Goal: Task Accomplishment & Management: Complete application form

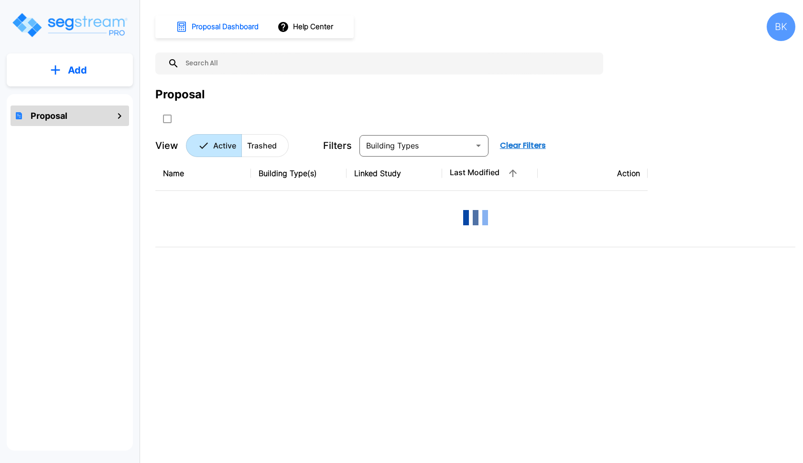
click at [46, 67] on button "Add" at bounding box center [70, 70] width 126 height 28
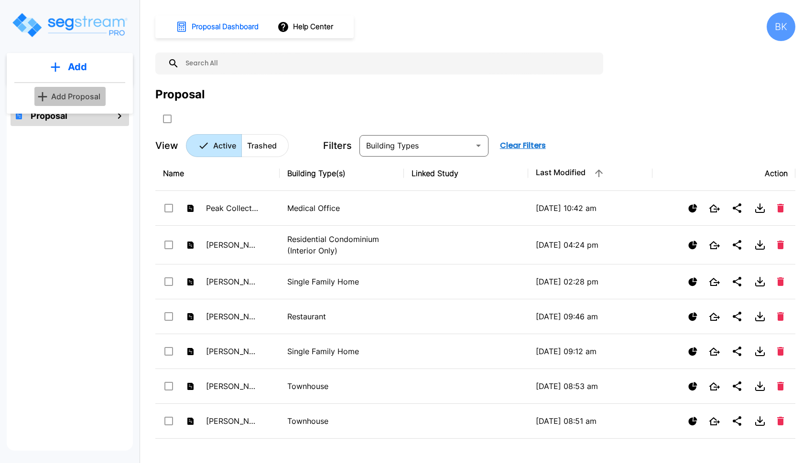
click at [51, 89] on button "Add Proposal" at bounding box center [69, 96] width 71 height 19
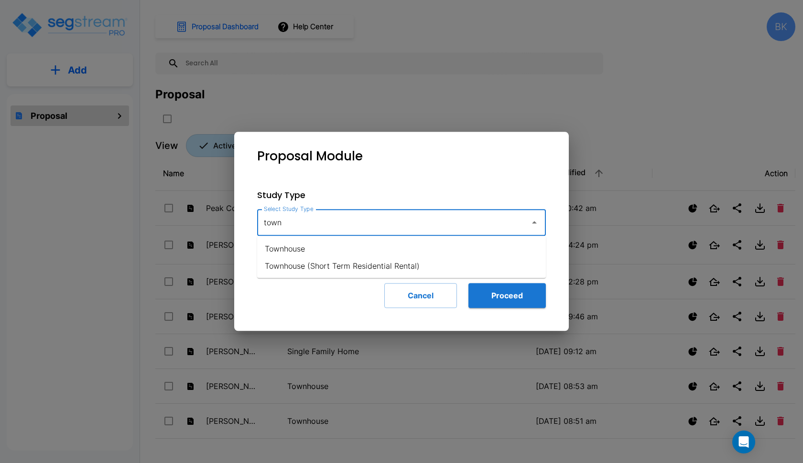
click at [310, 243] on li "Townhouse" at bounding box center [401, 248] width 289 height 17
type input "Townhouse"
click at [491, 296] on button "Proceed" at bounding box center [506, 295] width 77 height 25
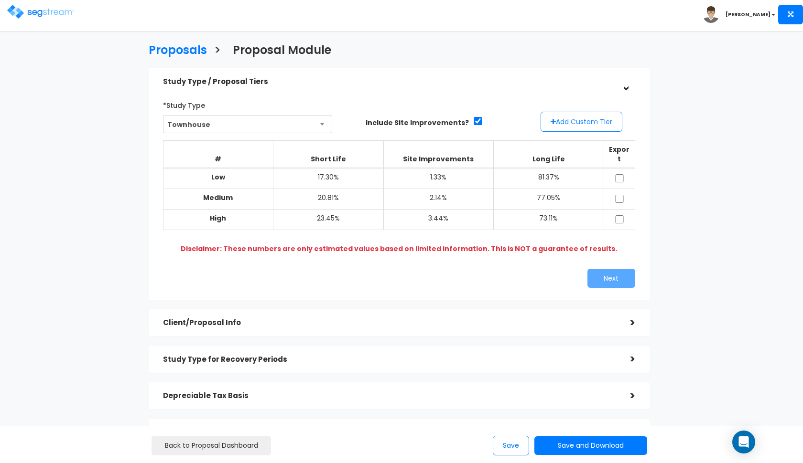
click at [558, 123] on button "Add Custom Tier" at bounding box center [581, 122] width 82 height 20
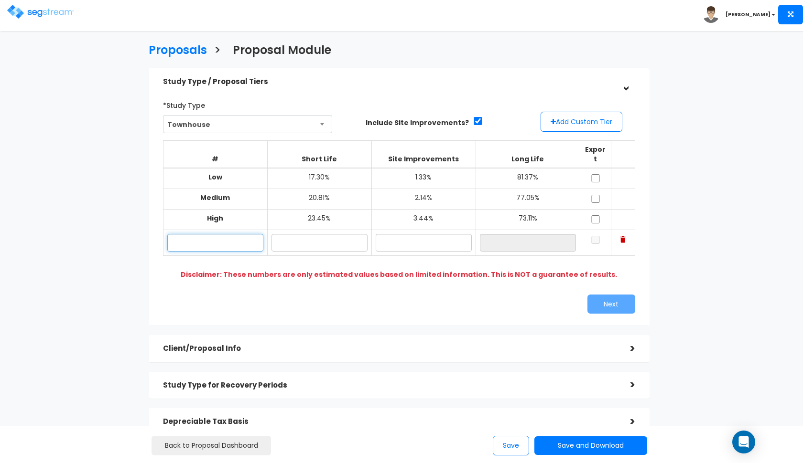
click at [221, 236] on input "text" at bounding box center [215, 243] width 96 height 18
paste input "2728 S 1710 W Syracuse UT"
type input "2728 S 1710 W"
type input "1"
type input "20.30%"
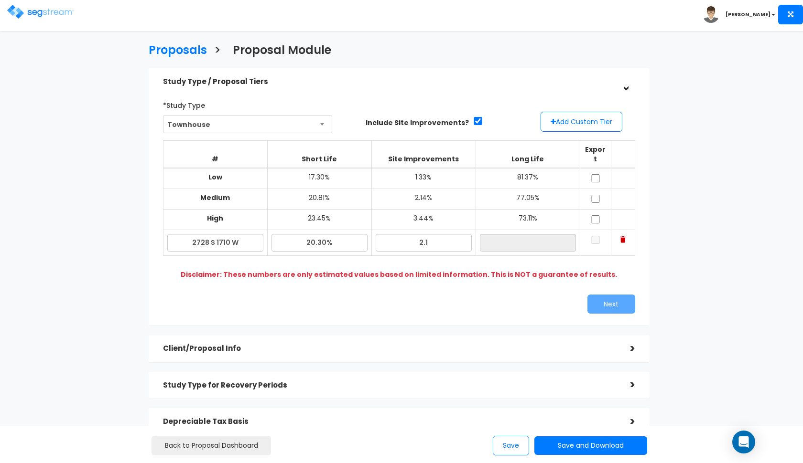
type input "2.10%"
type input "77.60%"
click at [299, 295] on div "Next" at bounding box center [399, 304] width 486 height 19
click at [594, 174] on input "checkbox" at bounding box center [596, 178] width 10 height 8
checkbox input "true"
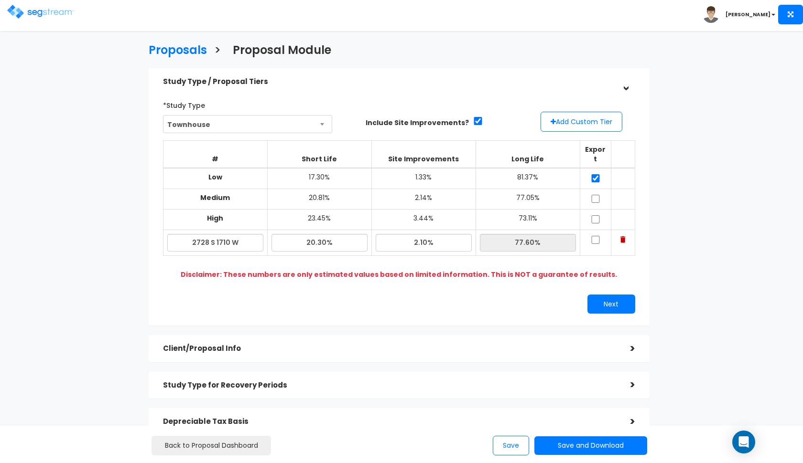
click at [594, 195] on input "checkbox" at bounding box center [596, 199] width 10 height 8
checkbox input "true"
click at [595, 215] on input "checkbox" at bounding box center [596, 219] width 10 height 8
checkbox input "true"
click at [594, 236] on input "checkbox" at bounding box center [596, 240] width 10 height 8
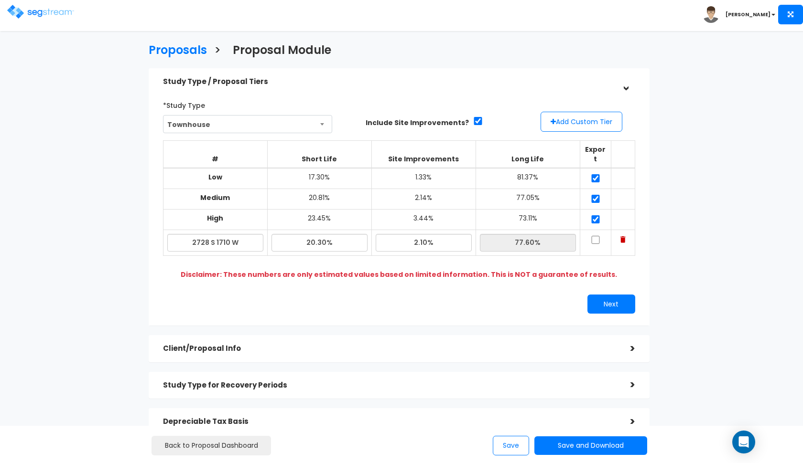
checkbox input "true"
click at [595, 295] on button "Next" at bounding box center [611, 304] width 48 height 19
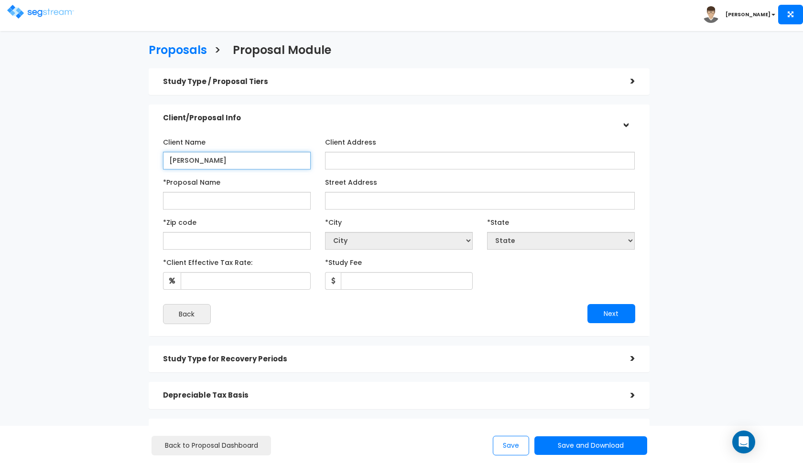
type input "Brett Palmer"
paste input "2728 S 1710 W Syracuse UT"
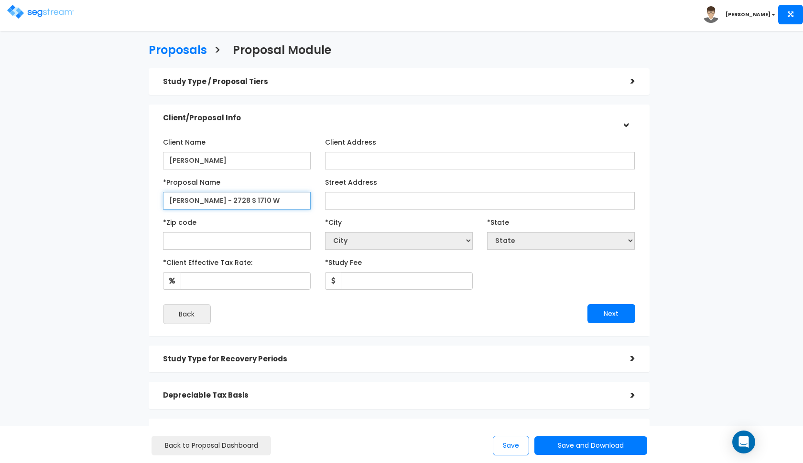
type input "Palmer - 2728 S 1710 W"
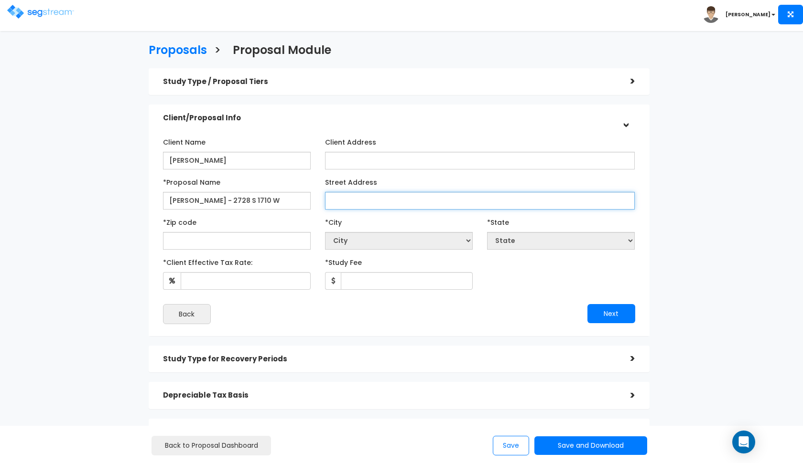
paste input "2728 S 1710 W Syracuse UT"
type input "2728 S 1710 W"
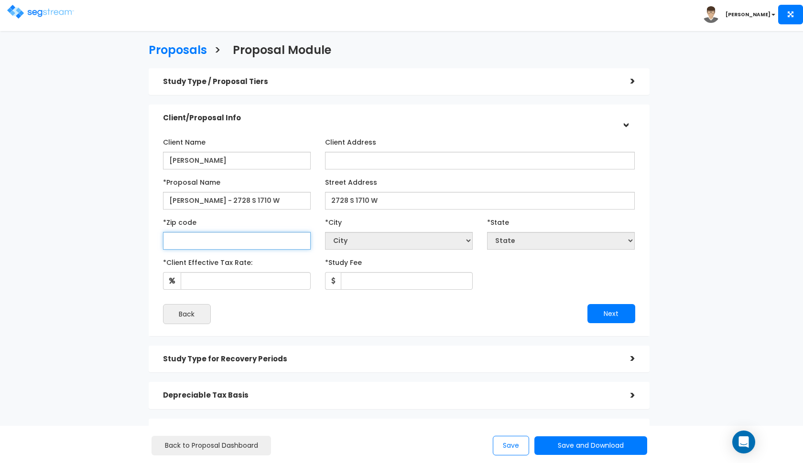
type input "8"
select select "CO"
type input "840"
select select "UT"
type input "84075"
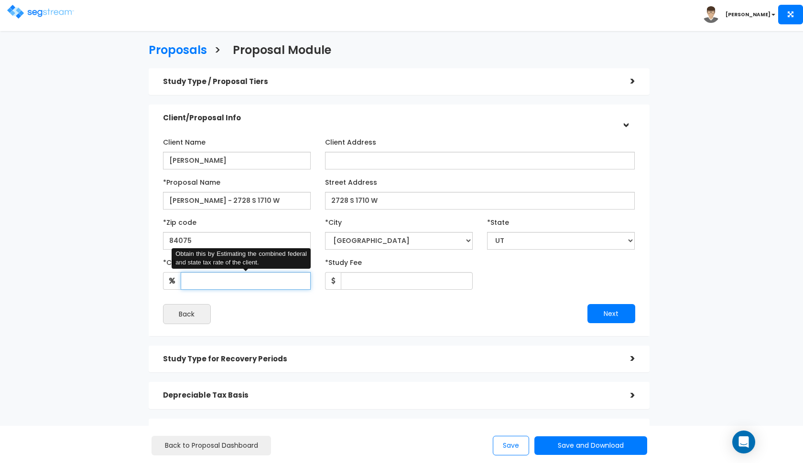
click at [231, 280] on input "*Client Effective Tax Rate:" at bounding box center [246, 281] width 130 height 18
type input "32"
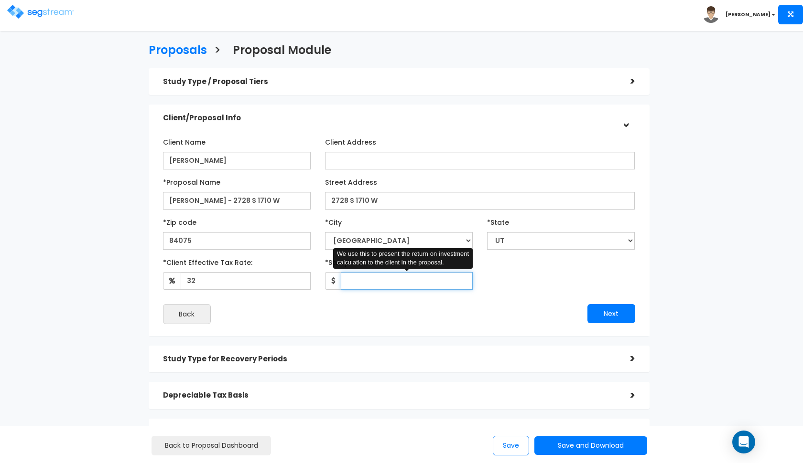
click at [355, 285] on input "*Study Fee" at bounding box center [407, 281] width 132 height 18
click at [395, 313] on div "Back" at bounding box center [277, 314] width 243 height 20
click at [403, 280] on input "2,950" at bounding box center [407, 281] width 132 height 18
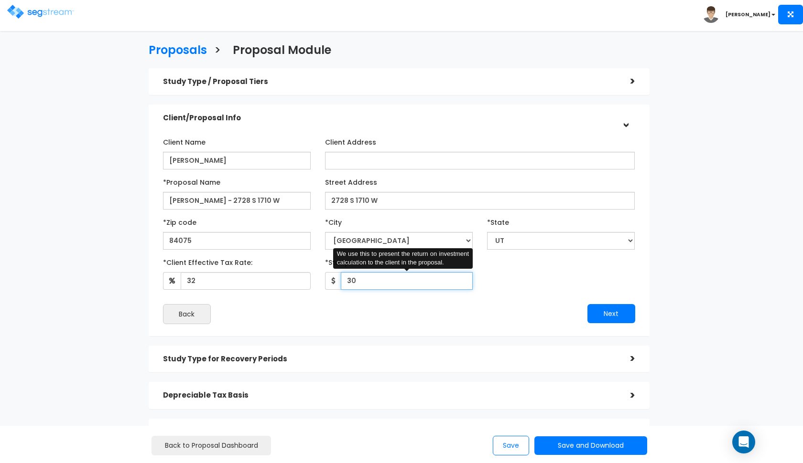
type input "3"
type input "2,950"
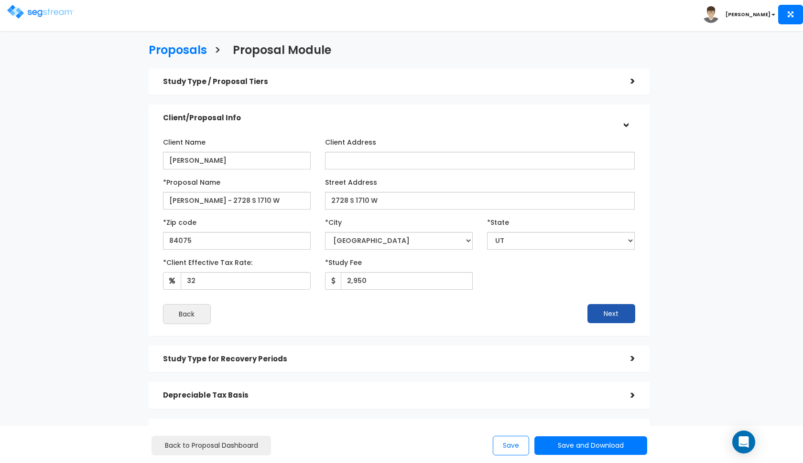
click at [589, 306] on button "Next" at bounding box center [611, 313] width 48 height 19
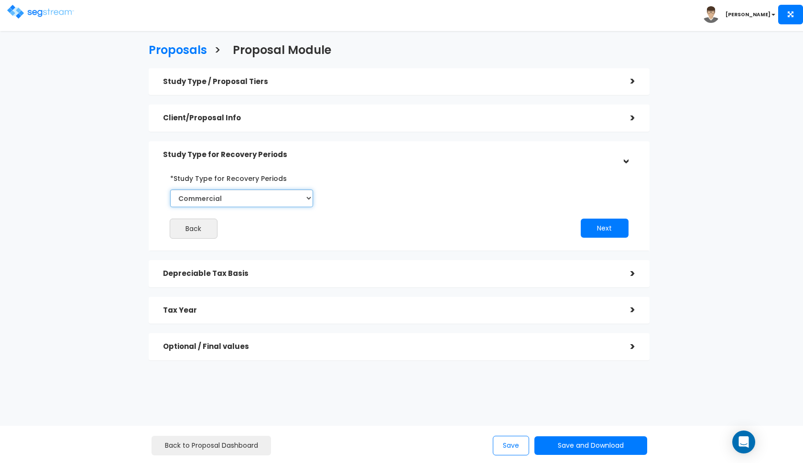
select select "Residential"
click at [588, 228] on button "Next" at bounding box center [605, 228] width 48 height 19
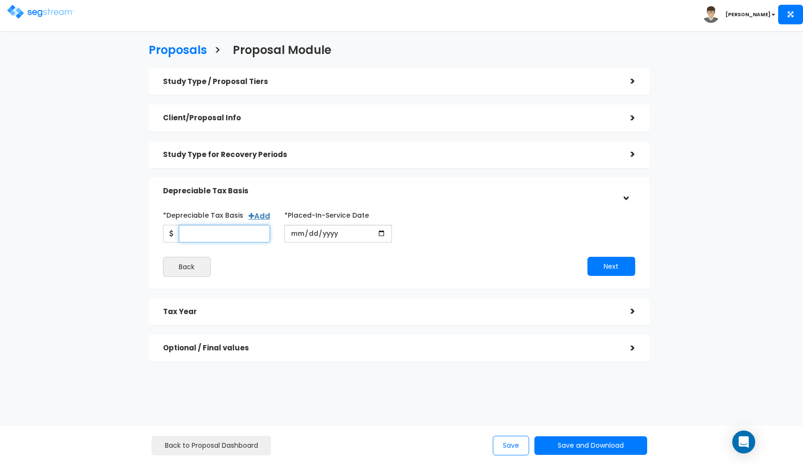
click at [252, 231] on input "*Depreciable Tax Basis" at bounding box center [225, 234] width 92 height 18
type input "285,000"
click at [287, 239] on input "date" at bounding box center [338, 234] width 108 height 18
type input "2026-02-01"
click at [528, 248] on div "*Depreciable Tax Basis Add 285,000 *Placed-In-Service Date" at bounding box center [399, 242] width 472 height 70
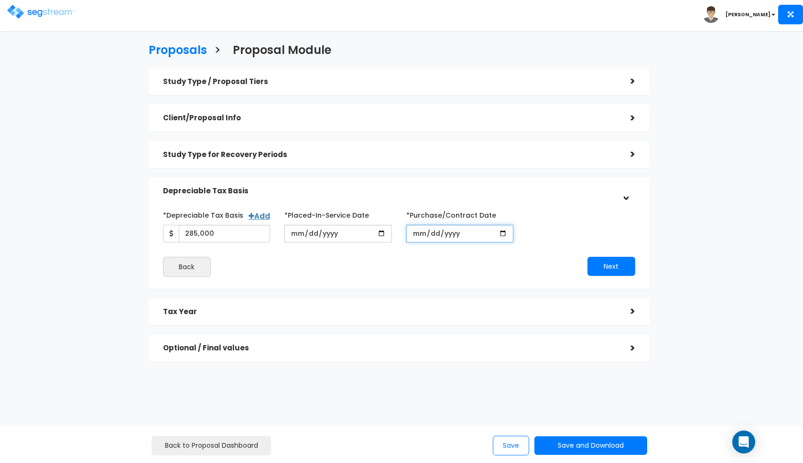
click at [423, 233] on input "*Purchase/Contract Date" at bounding box center [460, 234] width 108 height 18
type input "2025-10-01"
click at [588, 265] on button "Next" at bounding box center [611, 266] width 48 height 19
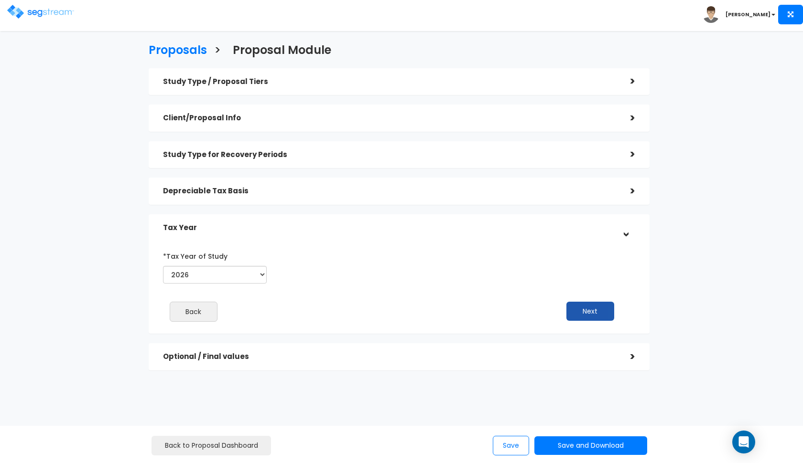
click at [567, 305] on button "Next" at bounding box center [590, 311] width 48 height 19
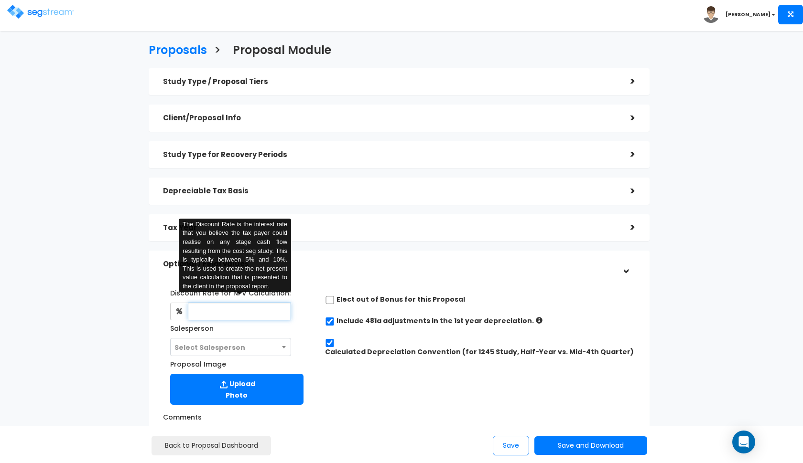
click at [221, 307] on input "text" at bounding box center [240, 312] width 104 height 18
type input "8"
click at [221, 340] on span "Select Salesperson" at bounding box center [231, 348] width 120 height 18
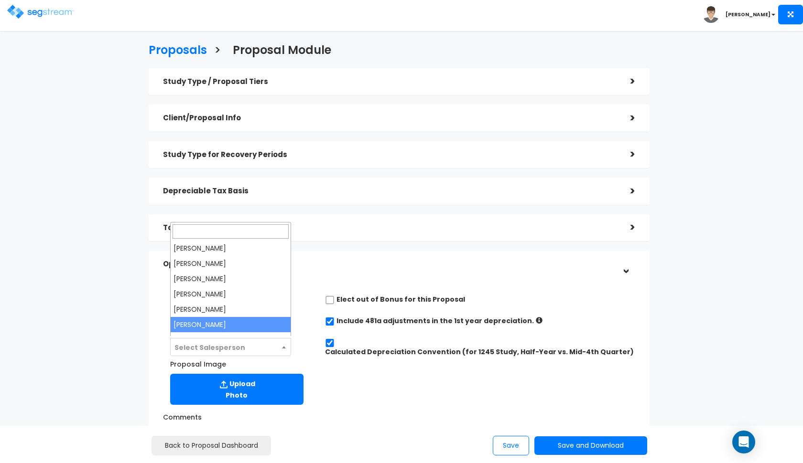
select select "190"
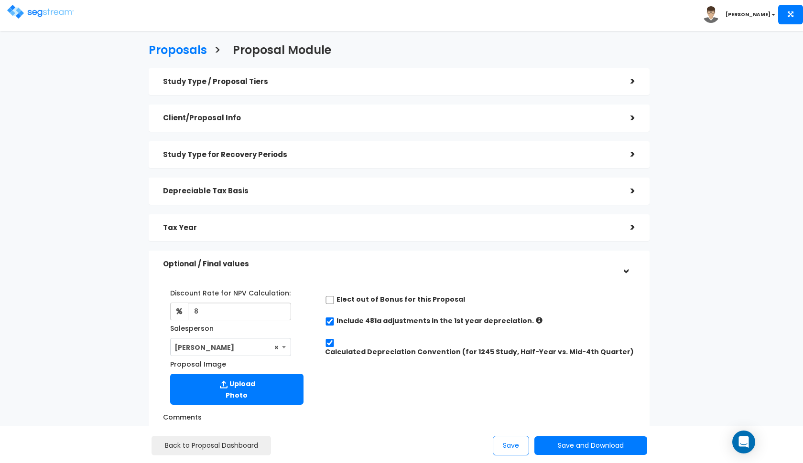
scroll to position [129, 0]
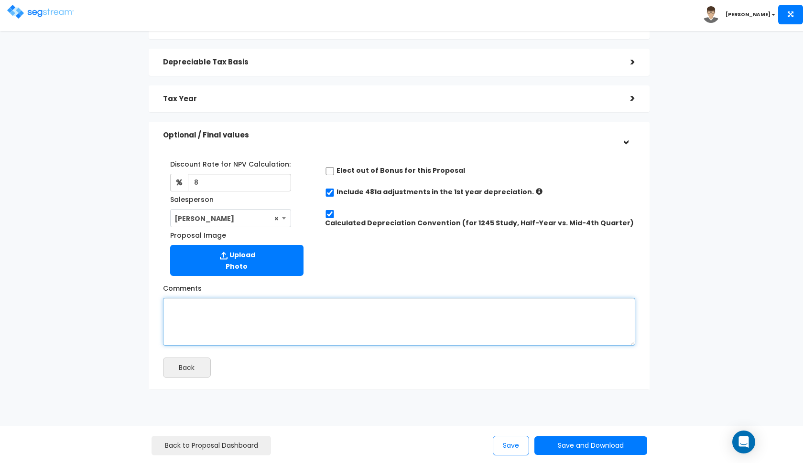
click at [257, 333] on textarea "Comments" at bounding box center [399, 322] width 472 height 48
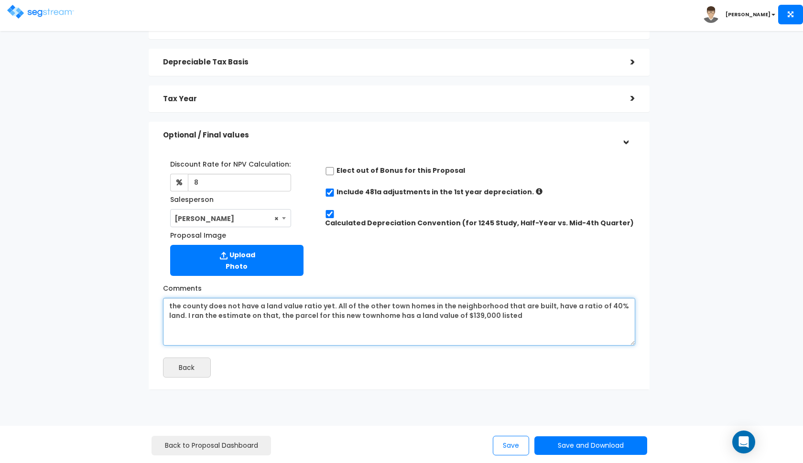
click at [255, 316] on textarea "the county does not have a land value ratio yet. All of the other town homes in…" at bounding box center [399, 322] width 472 height 48
click at [542, 315] on textarea "the county does not have a land value ratio yet. All of the other town homes in…" at bounding box center [399, 322] width 472 height 48
click at [333, 313] on textarea "the county does not have a land value ratio yet. All of the other town homes in…" at bounding box center [399, 322] width 472 height 48
drag, startPoint x: 551, startPoint y: 313, endPoint x: 408, endPoint y: 310, distance: 143.9
click at [408, 310] on textarea "the county does not have a land value ratio yet. All of the other town homes in…" at bounding box center [399, 322] width 472 height 48
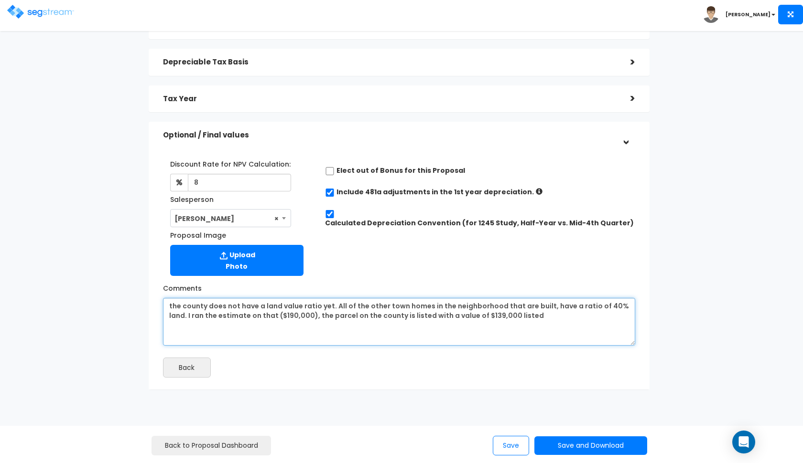
click at [530, 312] on textarea "the county does not have a land value ratio yet. All of the other town homes in…" at bounding box center [399, 322] width 472 height 48
click at [170, 305] on textarea "the county does not have a land value ratio yet. All of the other town homes in…" at bounding box center [399, 322] width 472 height 48
click at [354, 324] on textarea "a purchase price of $475,000. The county does not have a land value ratio yet. …" at bounding box center [399, 322] width 472 height 48
click at [431, 306] on textarea "a purchase price of $475,000. The county does not have a land value ratio yet. …" at bounding box center [399, 322] width 472 height 48
click at [523, 316] on textarea "a purchase price of $475,000. The county does not have a land value ratio yet b…" at bounding box center [399, 322] width 472 height 48
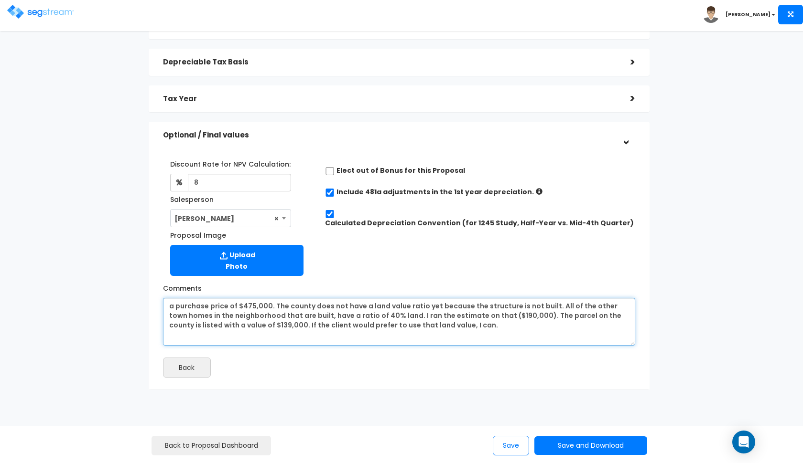
click at [496, 326] on textarea "a purchase price of $475,000. The county does not have a land value ratio yet b…" at bounding box center [399, 322] width 472 height 48
click at [474, 326] on textarea "a purchase price of $475,000. The county does not have a land value ratio yet b…" at bounding box center [399, 322] width 472 height 48
drag, startPoint x: 549, startPoint y: 305, endPoint x: 272, endPoint y: 302, distance: 276.2
click at [272, 302] on textarea "a purchase price of $475,000. The county does not have a land value ratio yet b…" at bounding box center [399, 322] width 472 height 48
click at [289, 314] on textarea "a purchase price of $475,000. All of the other town homes in the neighborhood t…" at bounding box center [399, 322] width 472 height 48
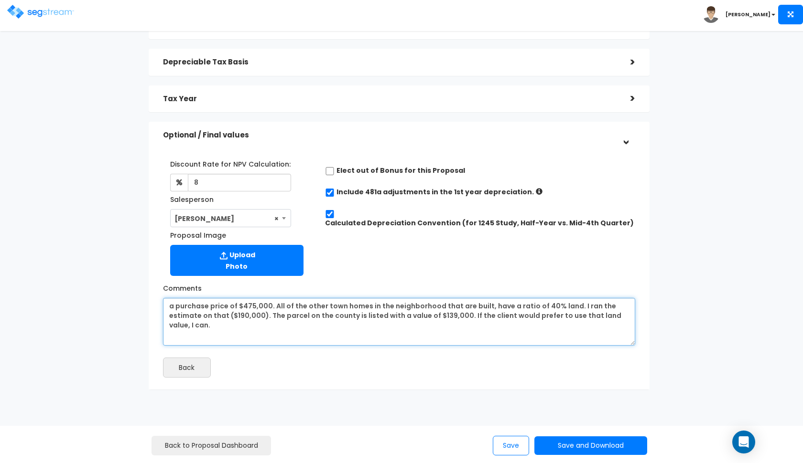
click at [460, 316] on textarea "a purchase price of $475,000. All of the other town homes in the neighborhood t…" at bounding box center [399, 322] width 472 height 48
click at [616, 317] on textarea "a purchase price of $475,000. All of the other town homes in the neighborhood t…" at bounding box center [399, 322] width 472 height 48
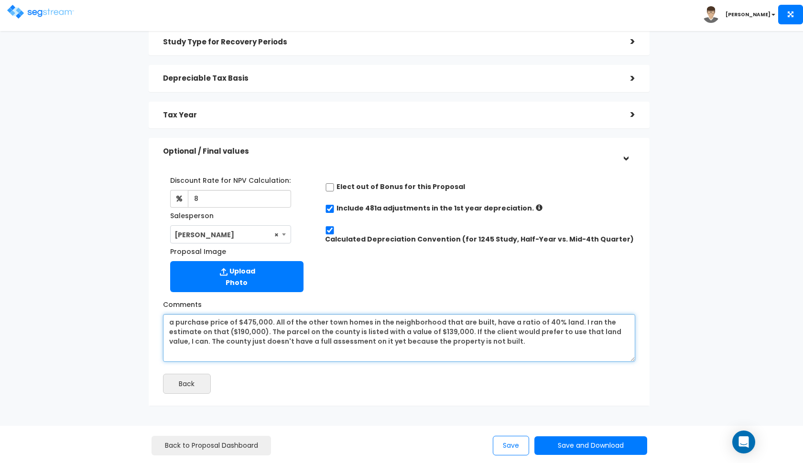
scroll to position [107, 0]
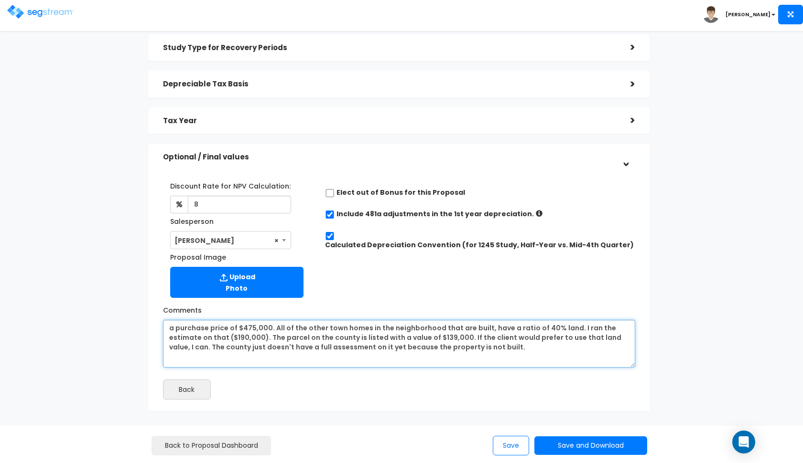
type textarea "a purchase price of $475,000. All of the other town homes in the neighborhood t…"
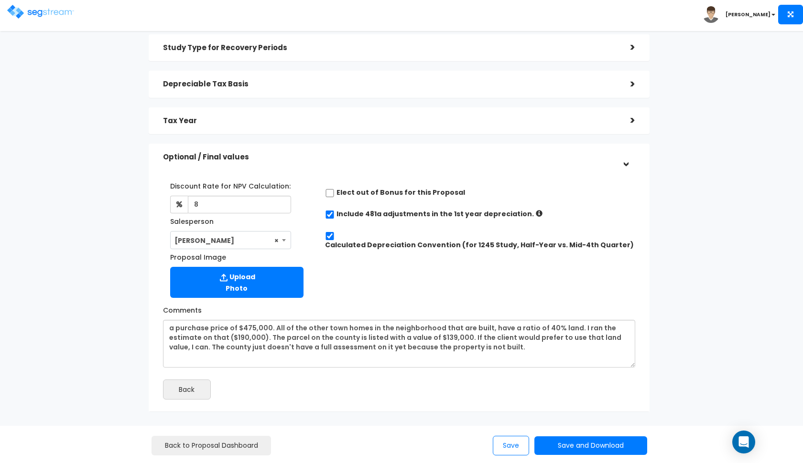
click at [388, 159] on h5 "Optional / Final values" at bounding box center [389, 157] width 453 height 8
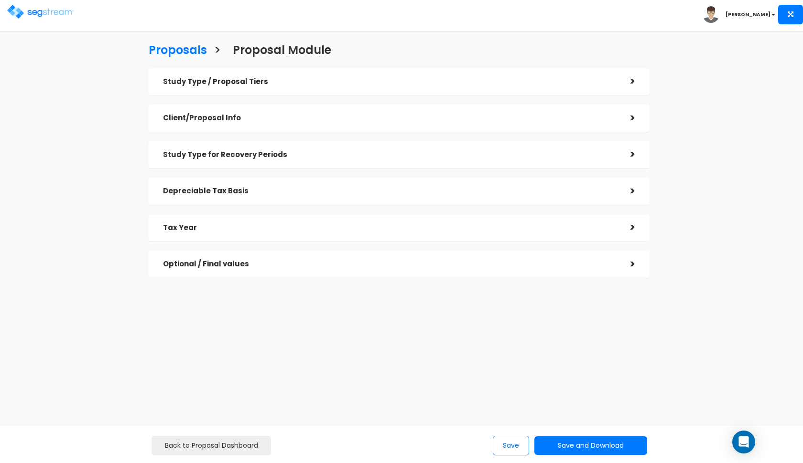
click at [312, 220] on div "Tax Year" at bounding box center [389, 228] width 453 height 18
click at [323, 224] on h5 "Tax Year" at bounding box center [389, 228] width 453 height 8
click at [348, 193] on h5 "Depreciable Tax Basis" at bounding box center [389, 191] width 453 height 8
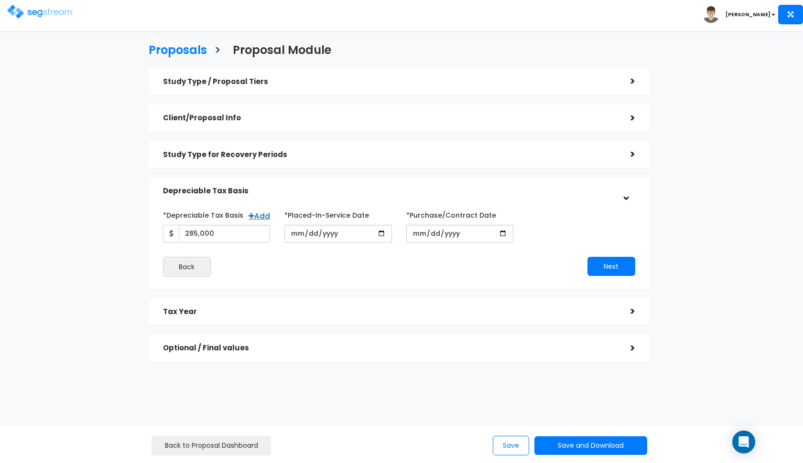
click at [350, 191] on h5 "Depreciable Tax Basis" at bounding box center [389, 191] width 453 height 8
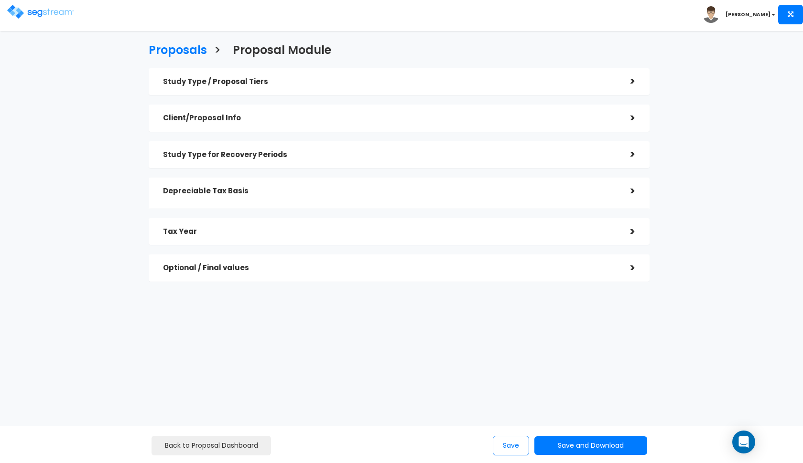
click at [368, 161] on div "Study Type for Recovery Periods" at bounding box center [389, 155] width 453 height 18
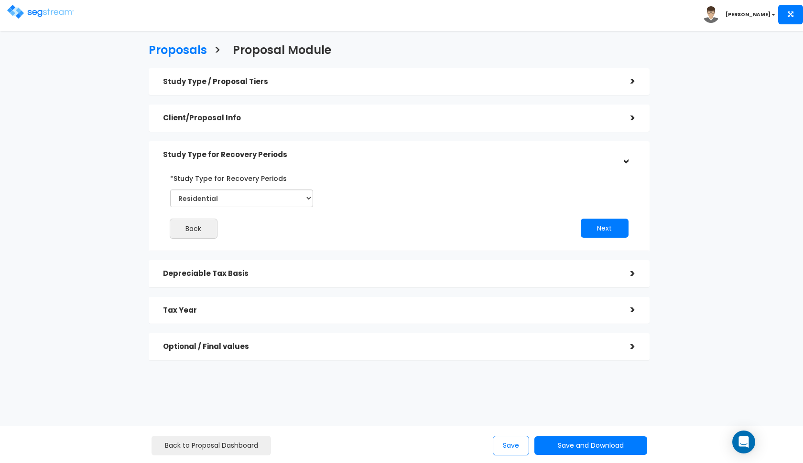
click at [374, 153] on h5 "Study Type for Recovery Periods" at bounding box center [389, 155] width 453 height 8
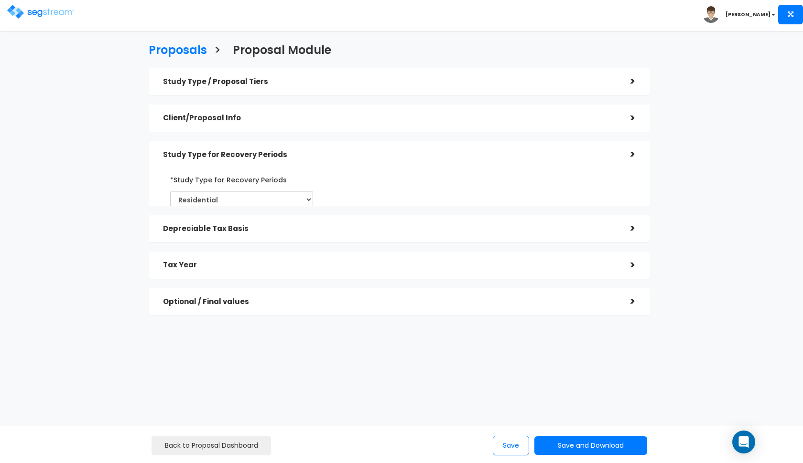
click at [396, 114] on h5 "Client/Proposal Info" at bounding box center [389, 118] width 453 height 8
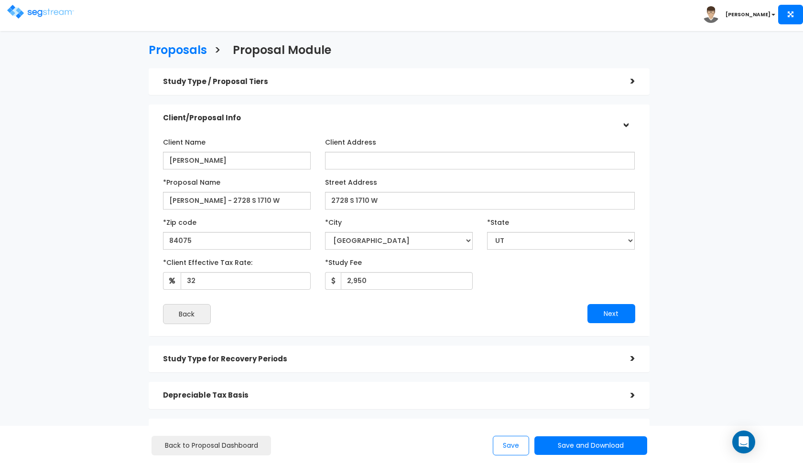
click at [396, 114] on h5 "Client/Proposal Info" at bounding box center [389, 118] width 453 height 8
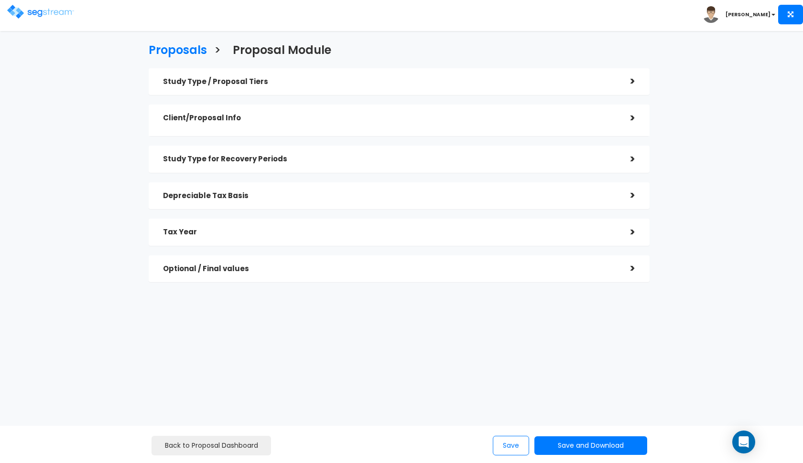
click at [397, 75] on div "Study Type / Proposal Tiers" at bounding box center [389, 82] width 453 height 18
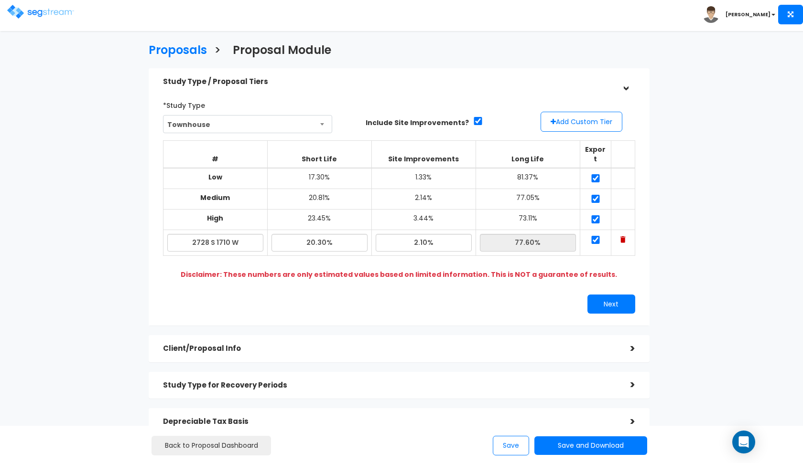
click at [392, 77] on div "Study Type / Proposal Tiers" at bounding box center [389, 82] width 453 height 18
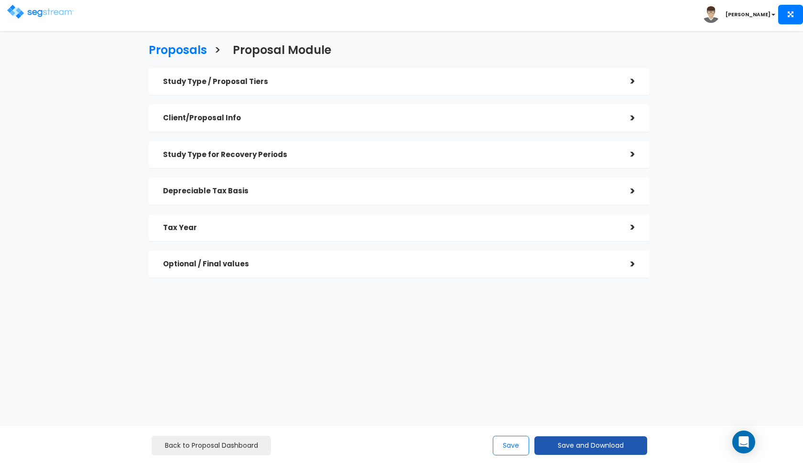
click at [580, 450] on button "Save and Download" at bounding box center [590, 446] width 113 height 19
click at [597, 399] on link "Custom Proposal" at bounding box center [615, 397] width 150 height 22
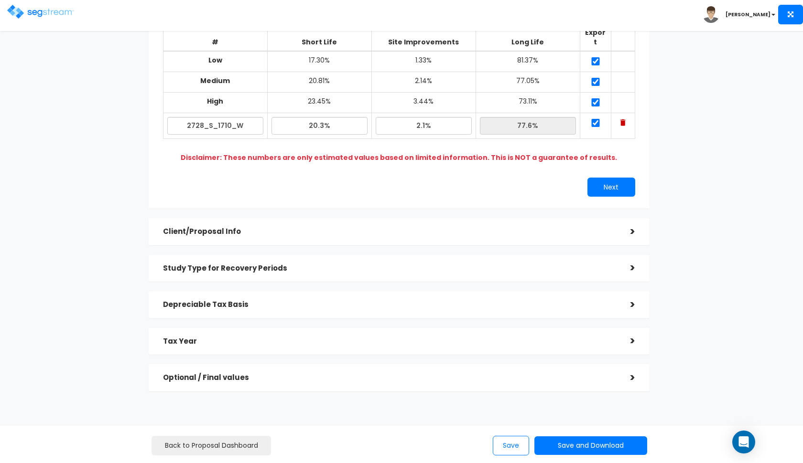
scroll to position [117, 0]
